Goal: Transaction & Acquisition: Purchase product/service

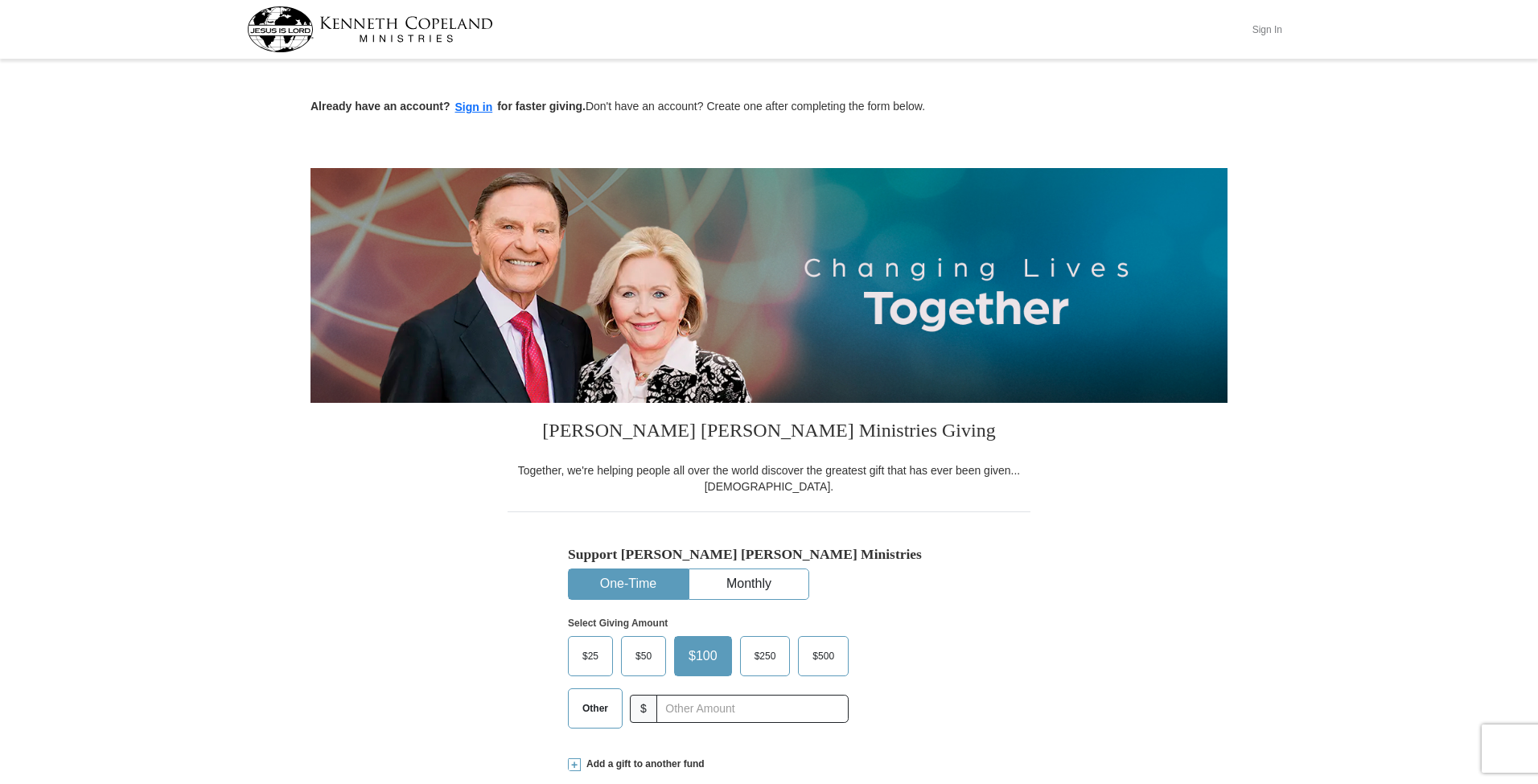
click at [1262, 27] on button "Sign In" at bounding box center [1267, 29] width 48 height 25
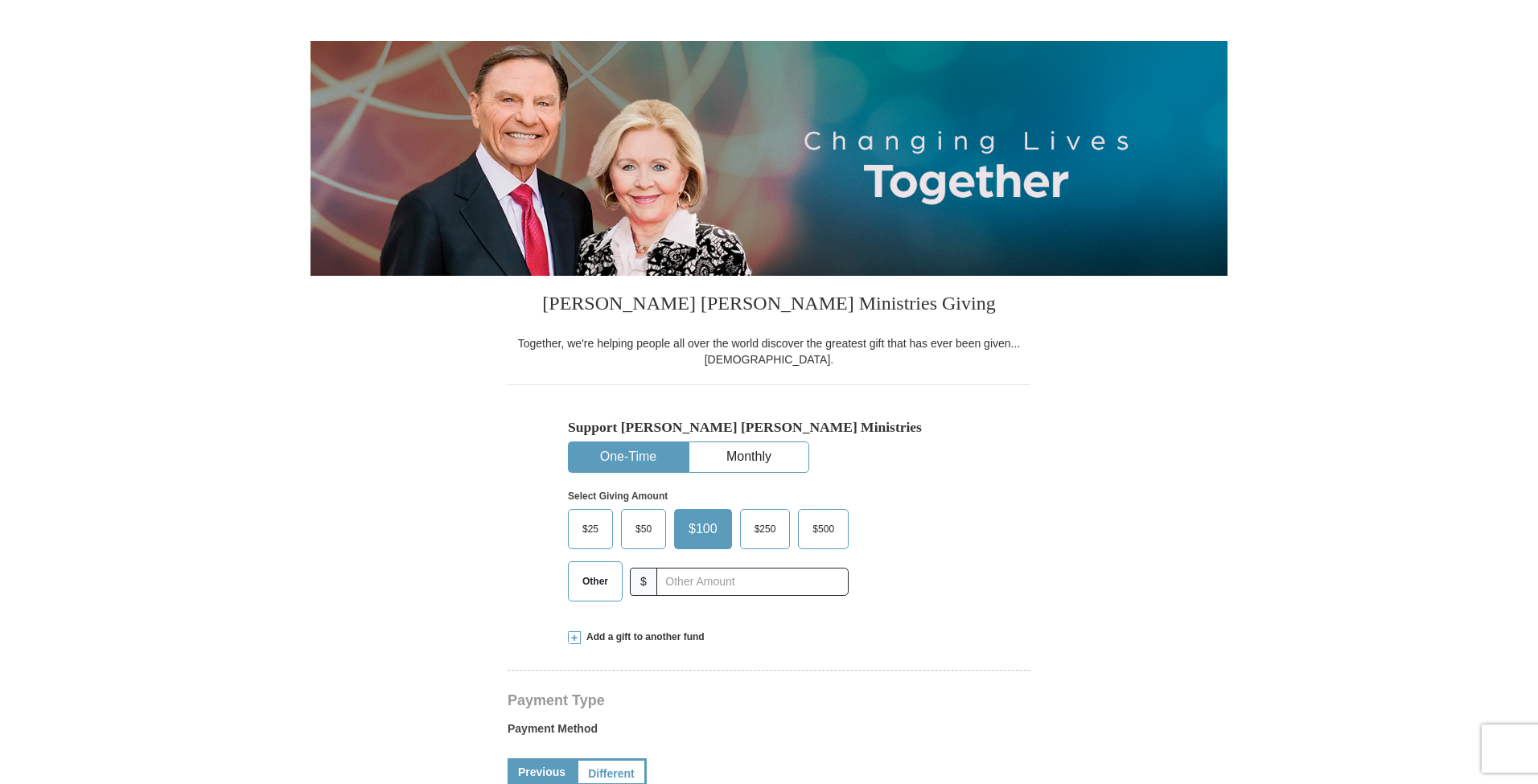
select select "AL"
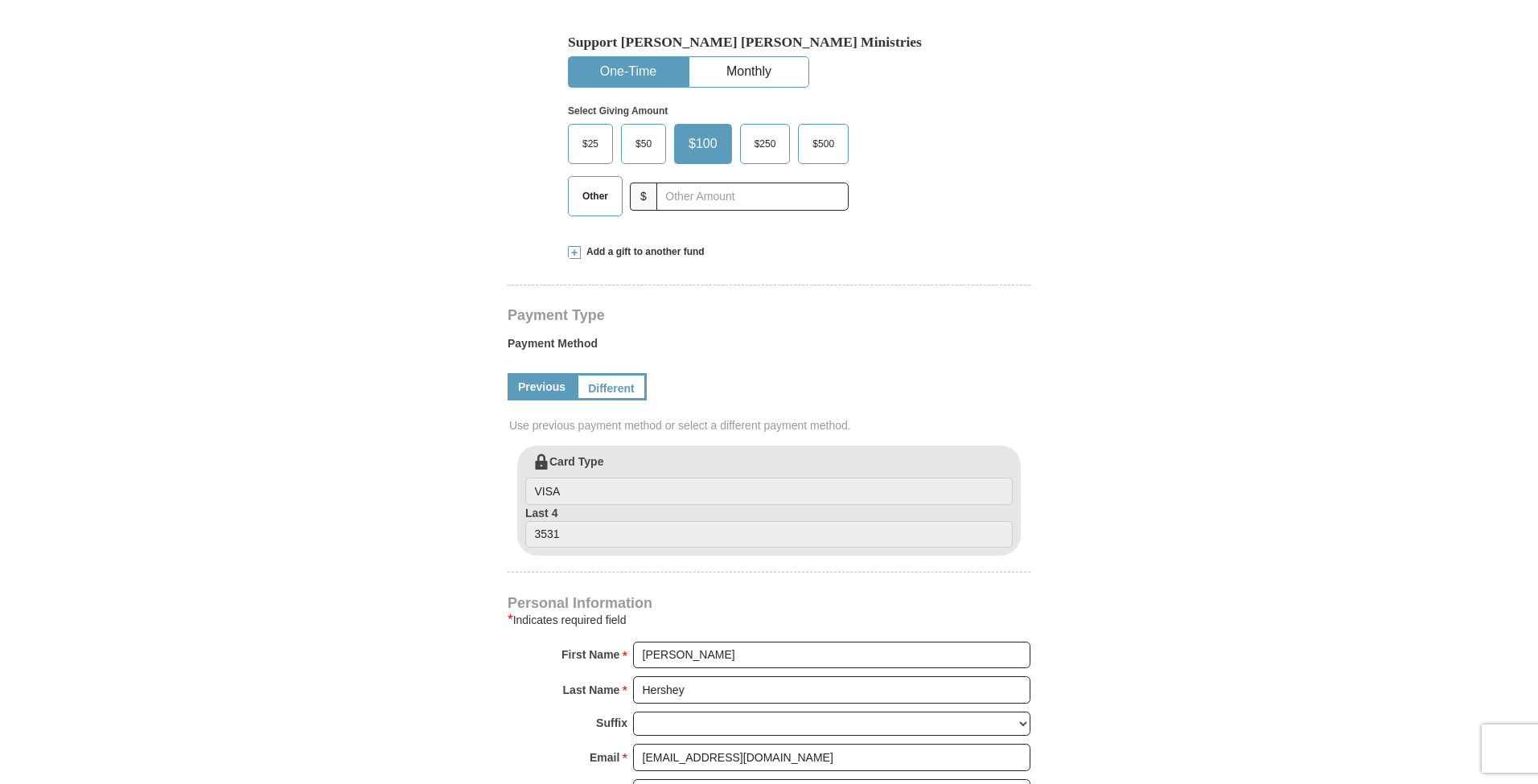
click at [601, 205] on span "Other" at bounding box center [596, 196] width 42 height 24
click at [0, 0] on input "Other" at bounding box center [0, 0] width 0 height 0
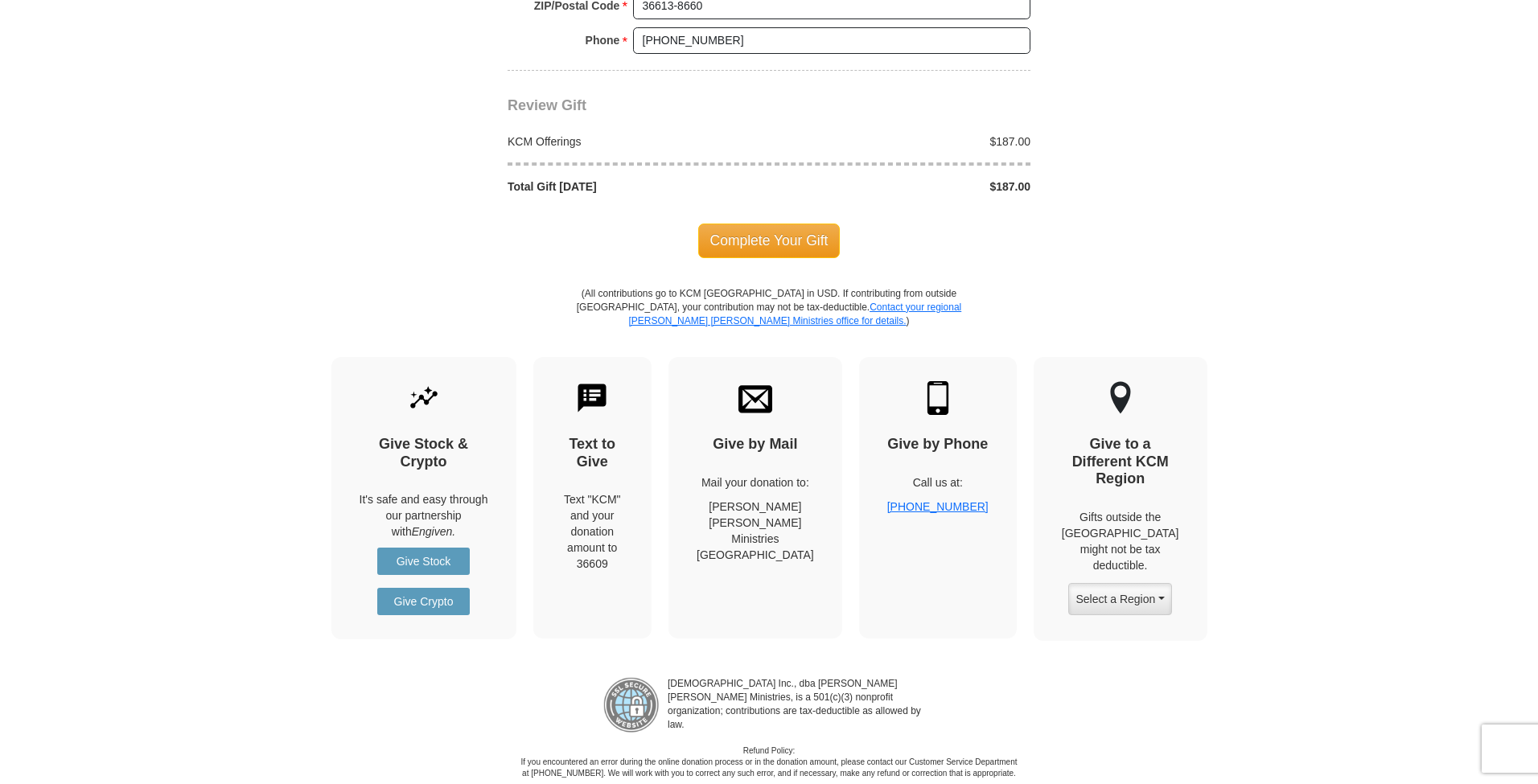
scroll to position [1448, 0]
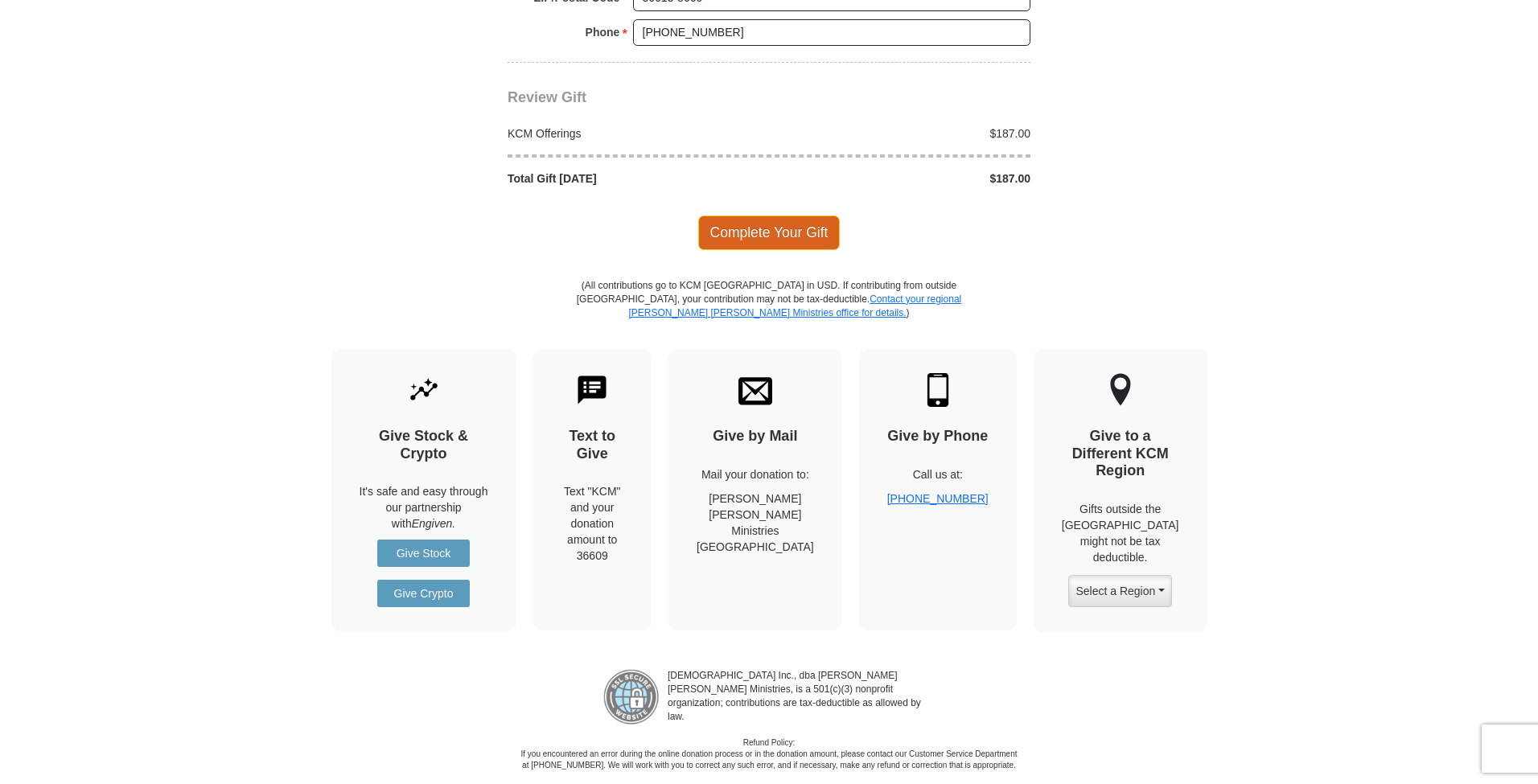
type input "187"
click at [754, 232] on span "Complete Your Gift" at bounding box center [769, 232] width 143 height 34
